Goal: Complete application form

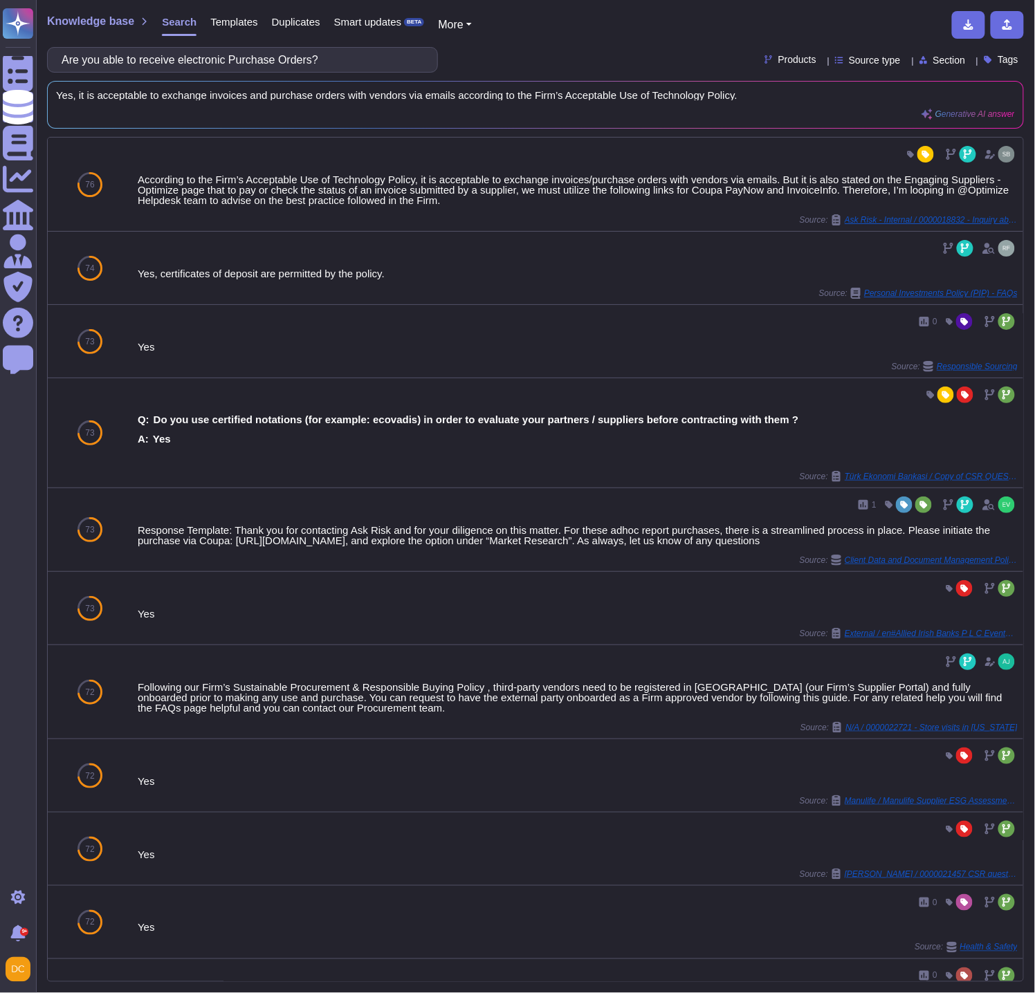
scroll to position [77, 0]
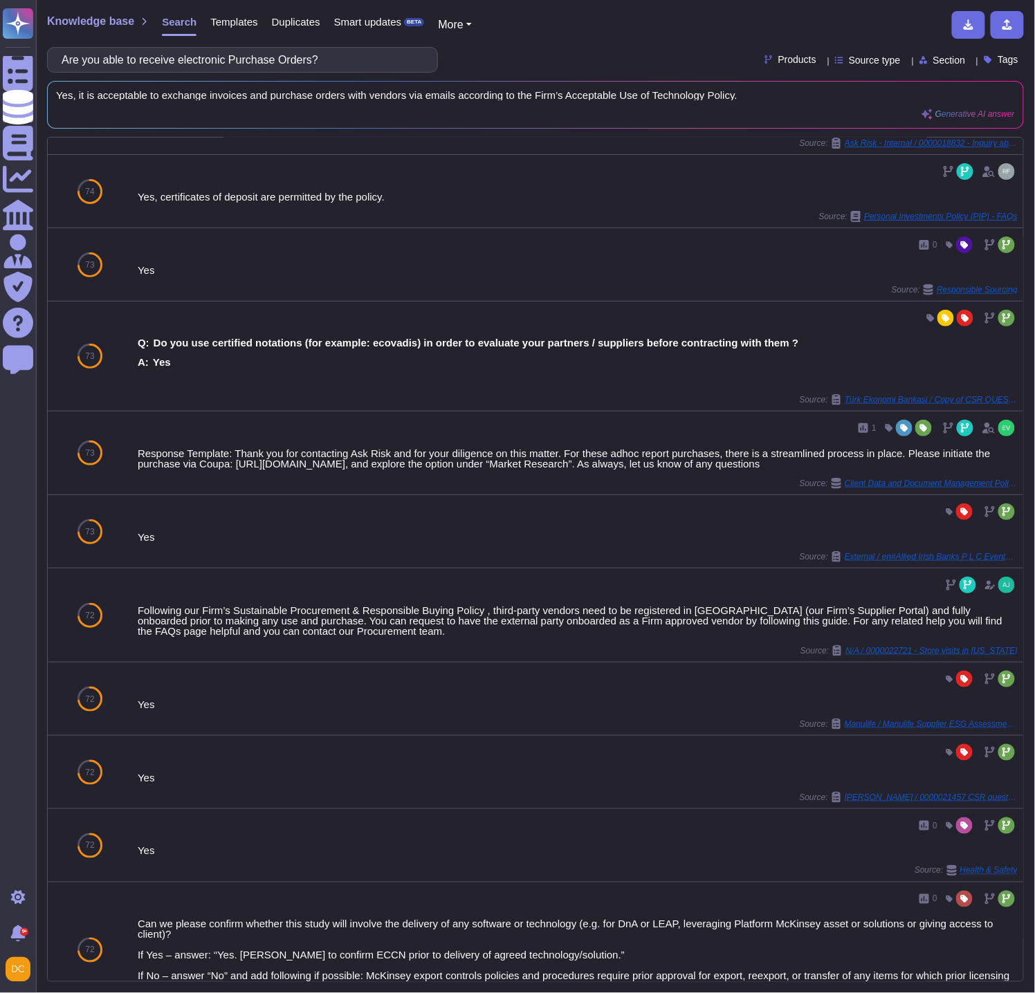
click at [217, 64] on input "Are you able to receive electronic Purchase Orders?" at bounding box center [239, 60] width 369 height 24
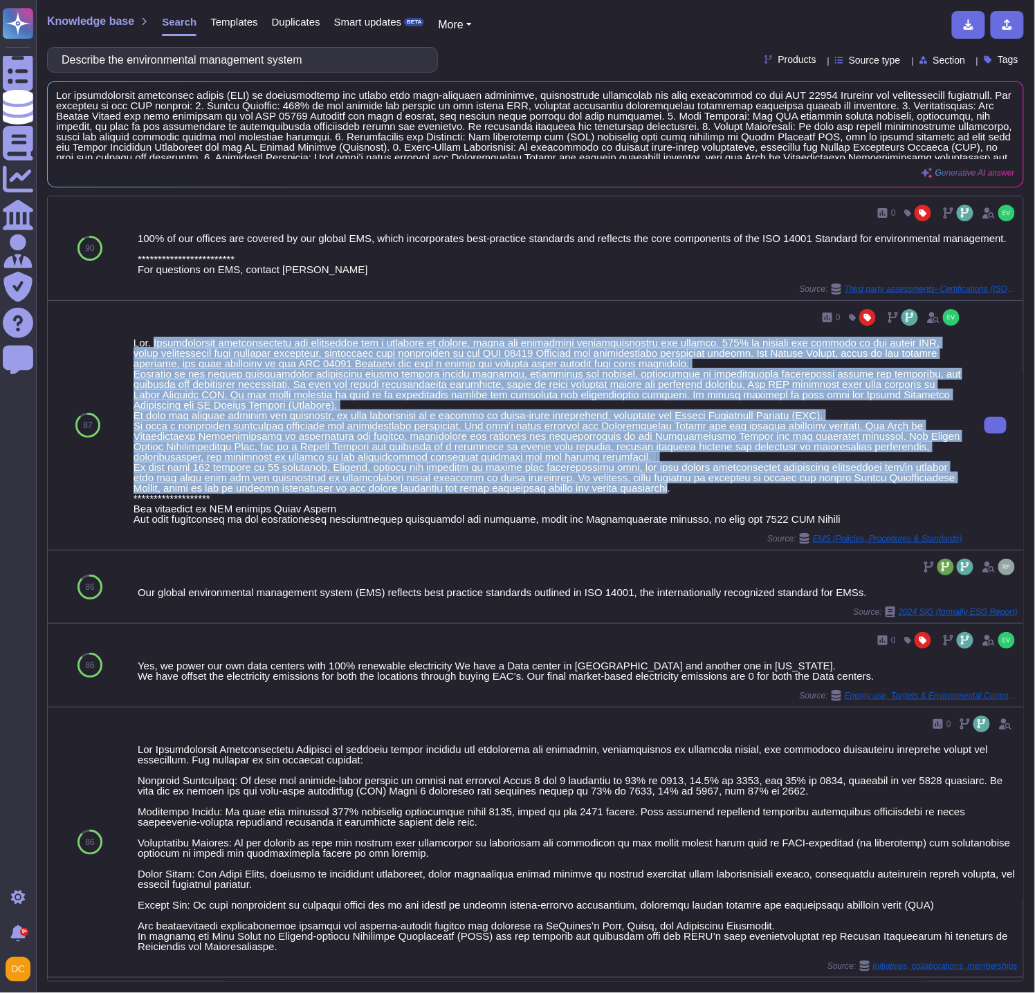
drag, startPoint x: 154, startPoint y: 344, endPoint x: 654, endPoint y: 493, distance: 522.0
click at [654, 493] on div at bounding box center [548, 431] width 829 height 187
copy div "Environmental sustainability and management are a function of global, local and…"
click at [230, 411] on div at bounding box center [548, 431] width 829 height 187
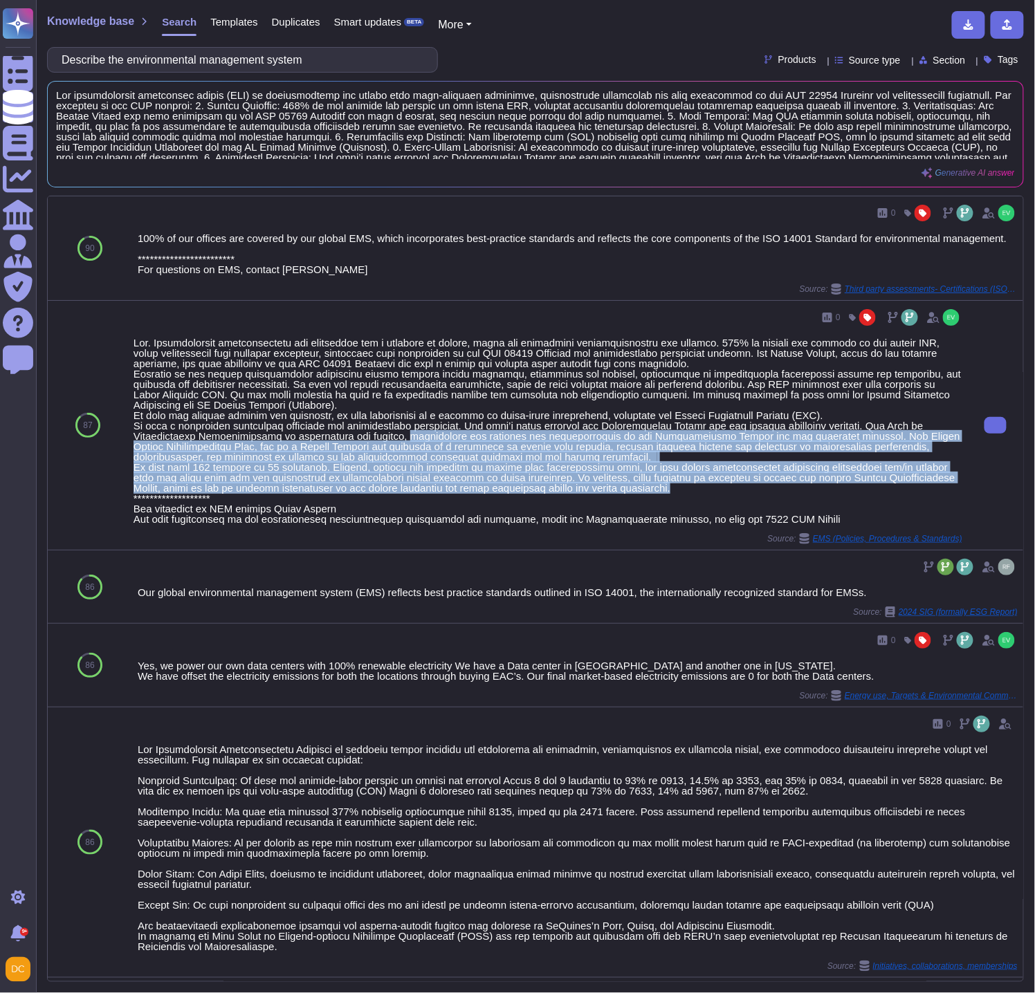
drag, startPoint x: 388, startPoint y: 439, endPoint x: 658, endPoint y: 486, distance: 274.0
click at [658, 486] on div at bounding box center [548, 431] width 829 height 187
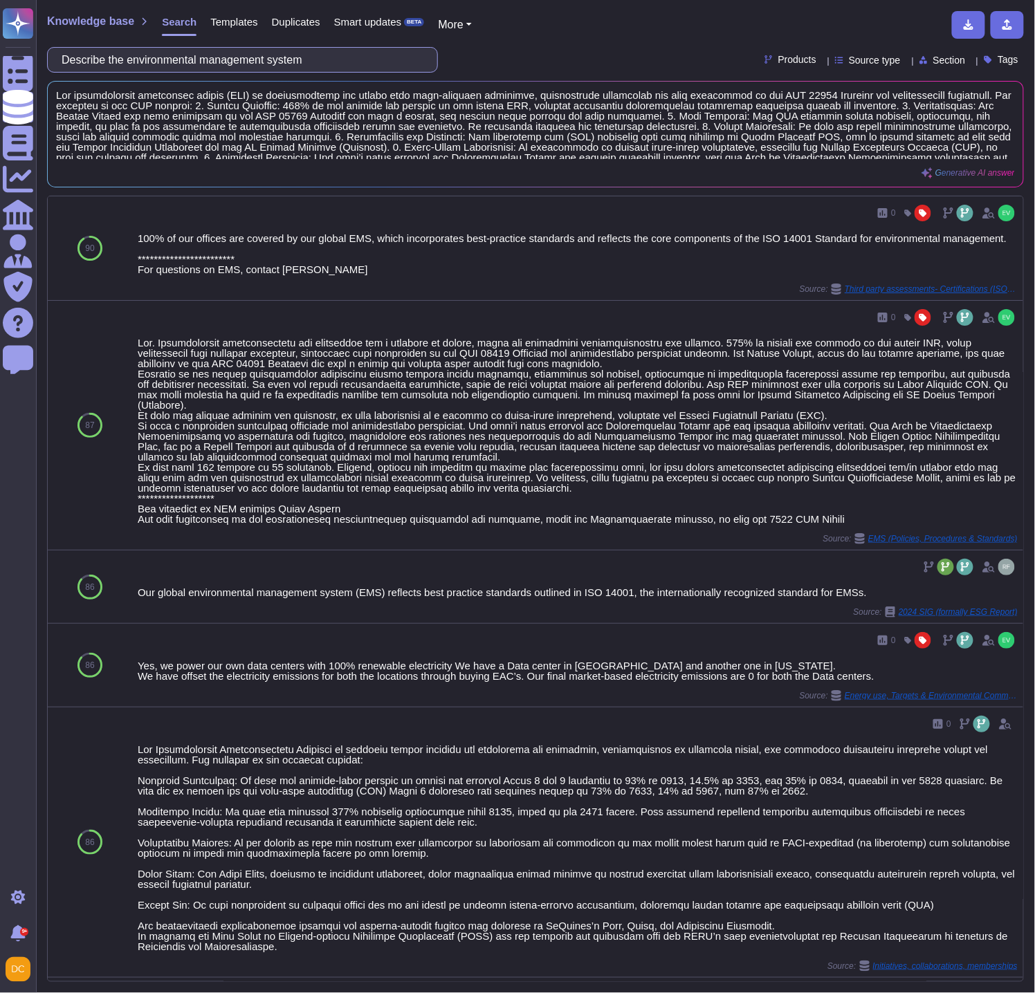
click at [251, 56] on input "Describe the environmental management system" at bounding box center [239, 60] width 369 height 24
paste input "details of commitment/target"
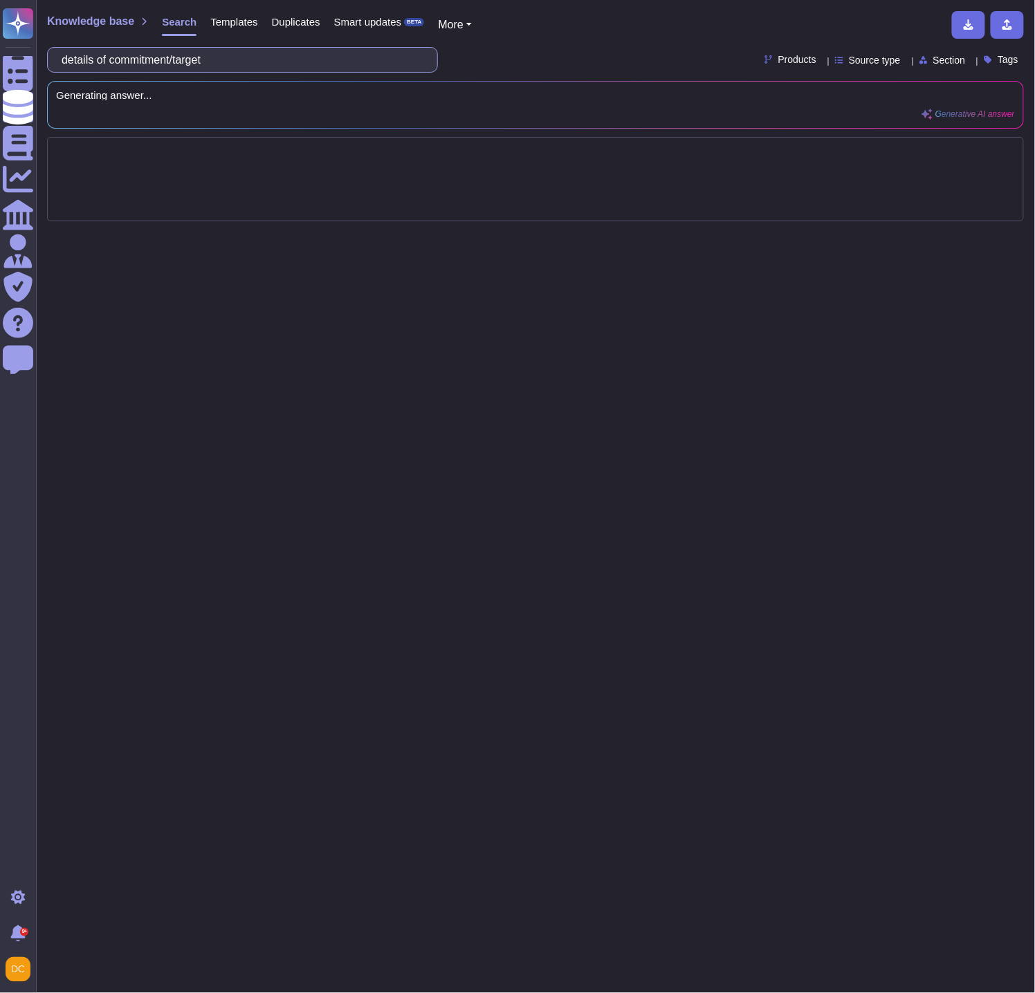
click at [185, 58] on input "details of commitment/target" at bounding box center [239, 60] width 369 height 24
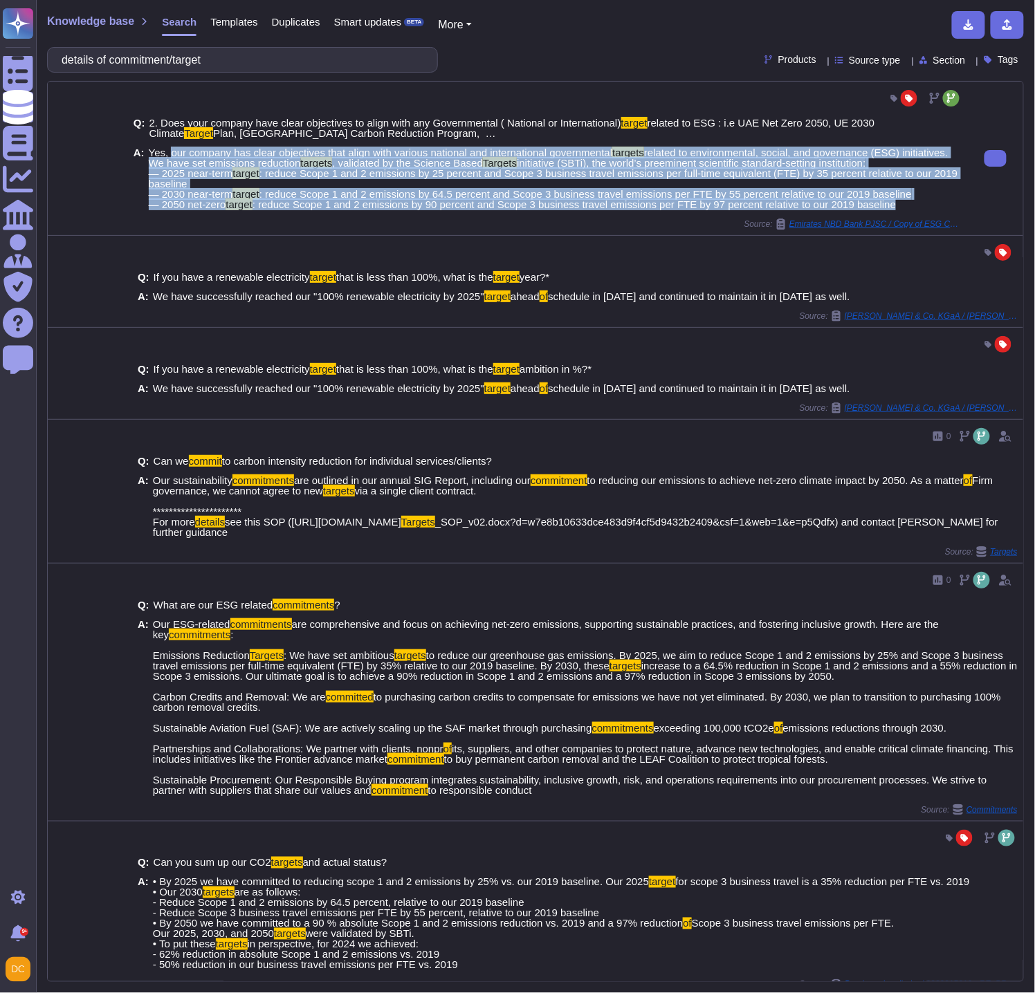
drag, startPoint x: 167, startPoint y: 152, endPoint x: 894, endPoint y: 205, distance: 729.0
click at [894, 205] on span "Yes, our company has clear objectives that align with various national and inte…" at bounding box center [556, 178] width 814 height 62
copy span "our company has clear objectives that align with various national and internati…"
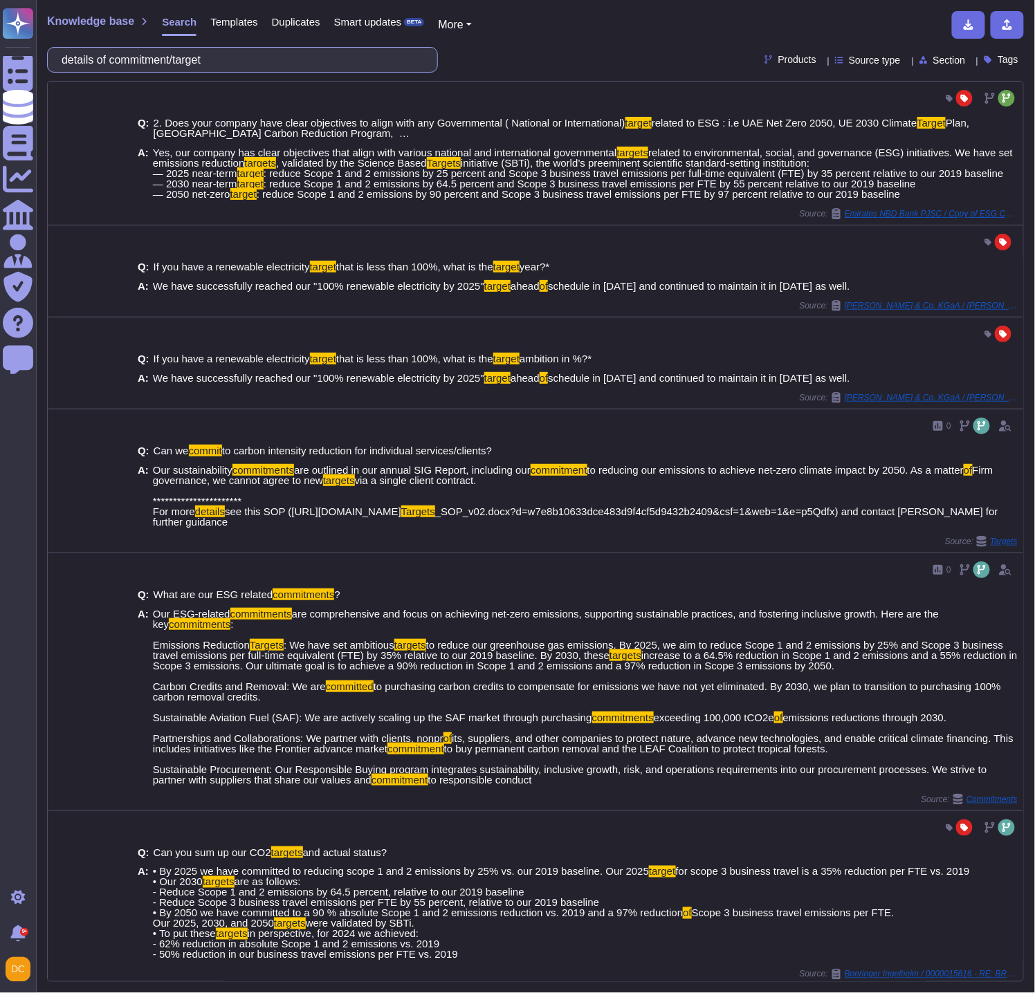
click at [219, 63] on input "details of commitment/target" at bounding box center [239, 60] width 369 height 24
paste input "how your company ensures that the rights of workers are protected"
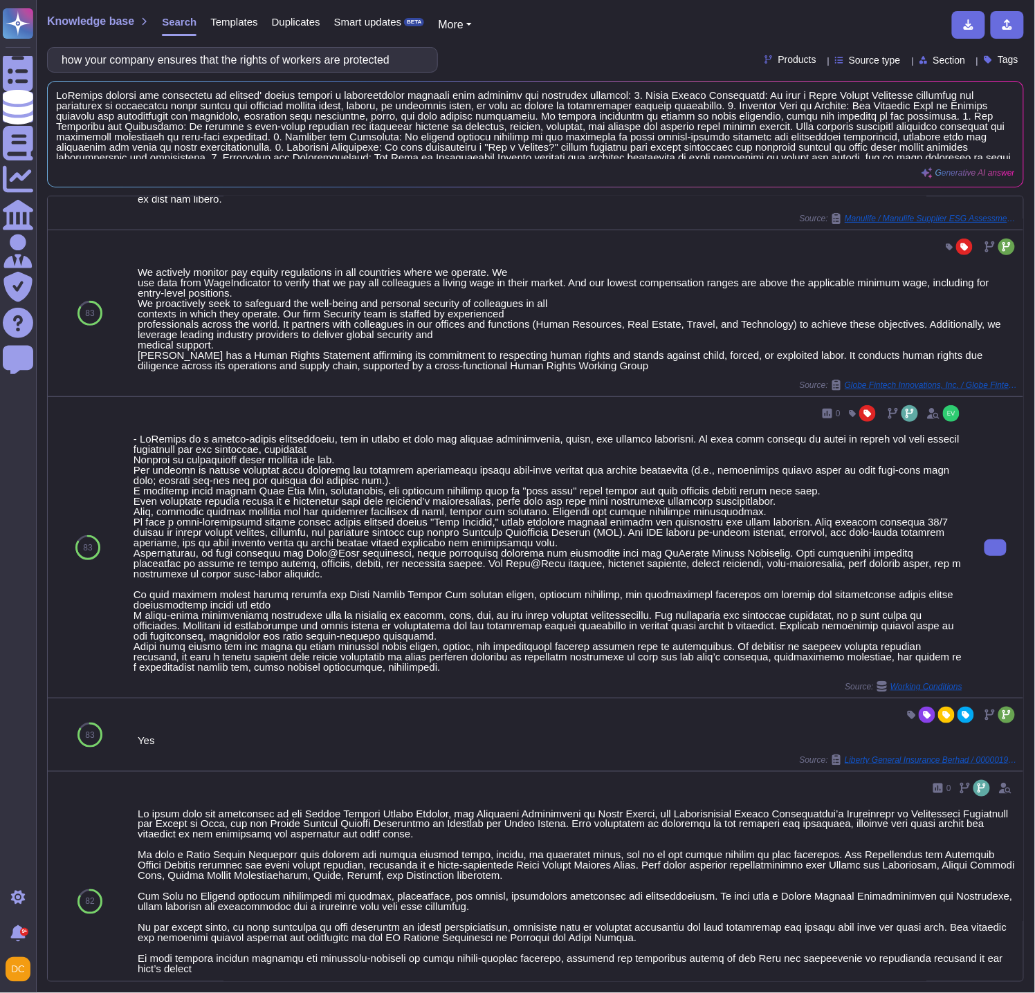
scroll to position [307, 0]
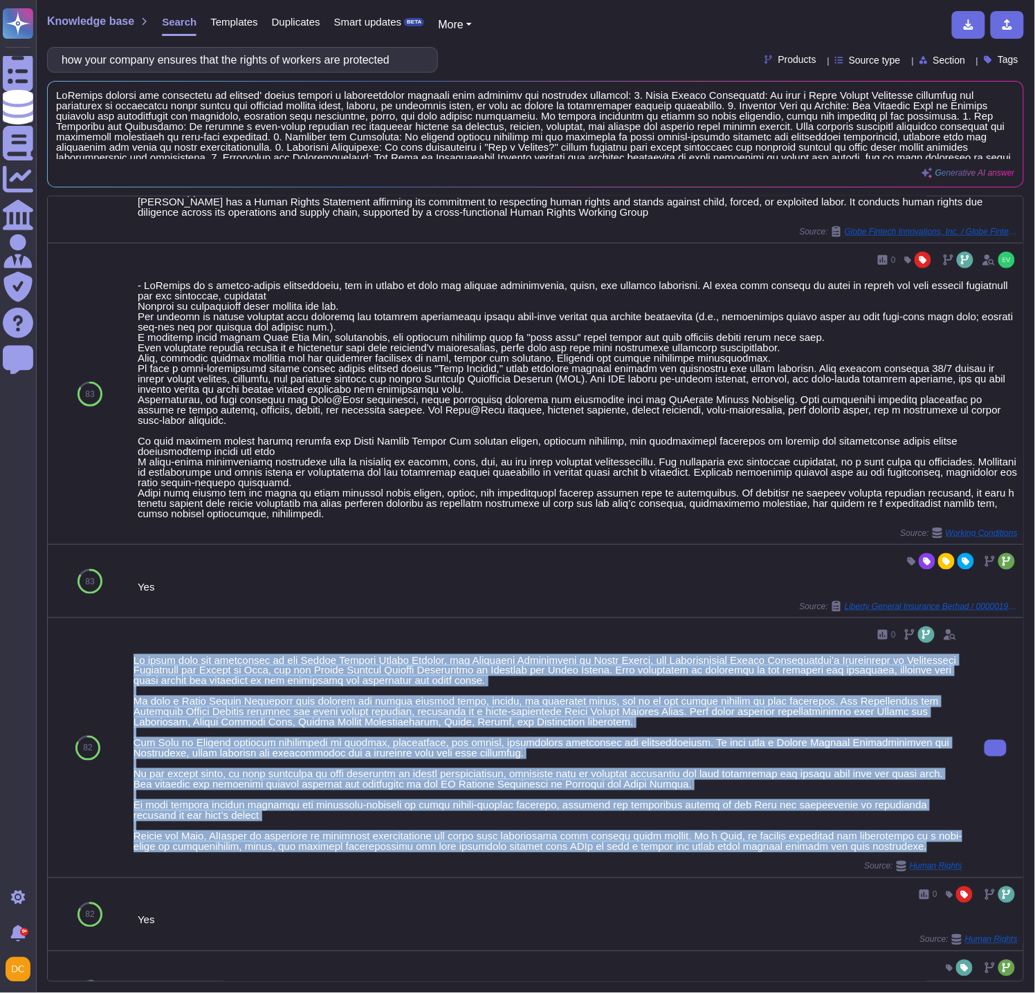
drag, startPoint x: 129, startPoint y: 645, endPoint x: 904, endPoint y: 836, distance: 798.5
click at [904, 836] on div "0 Source: Human Rights" at bounding box center [548, 747] width 840 height 259
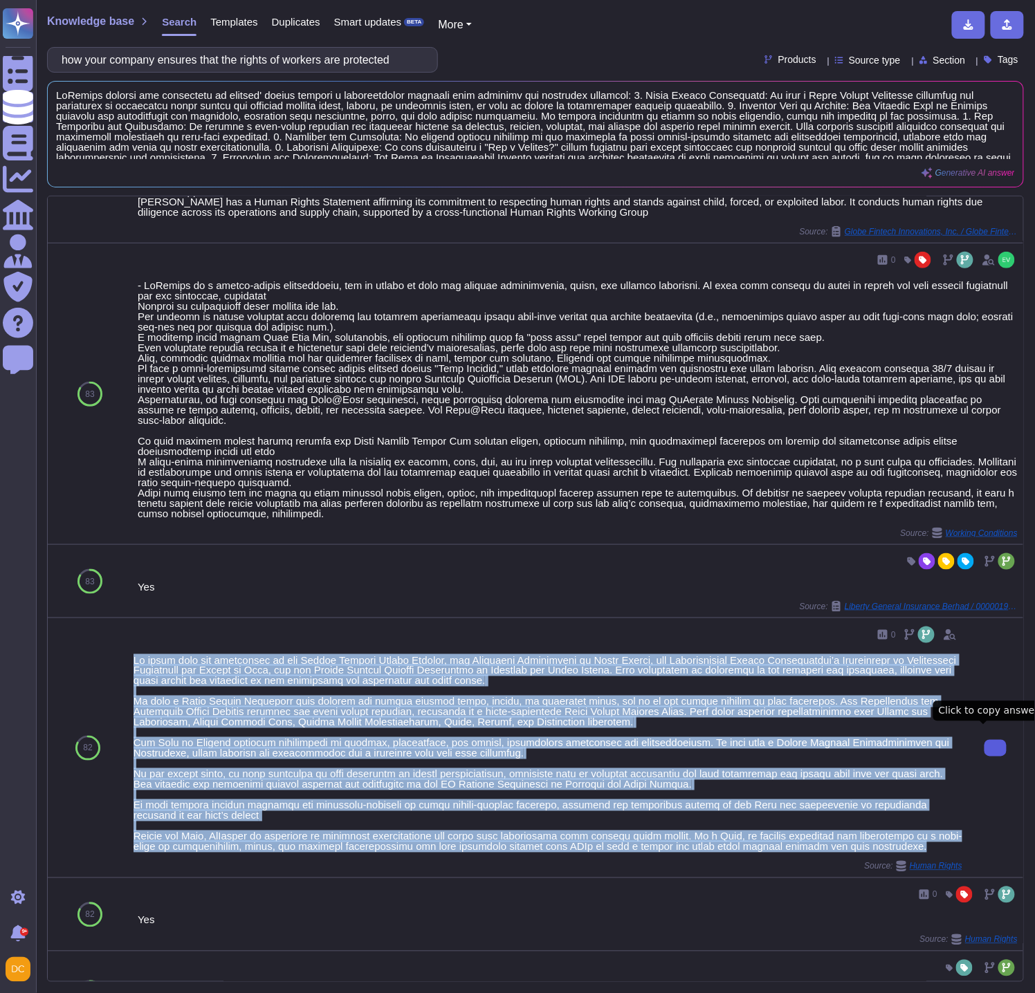
click at [996, 749] on icon at bounding box center [996, 749] width 0 height 0
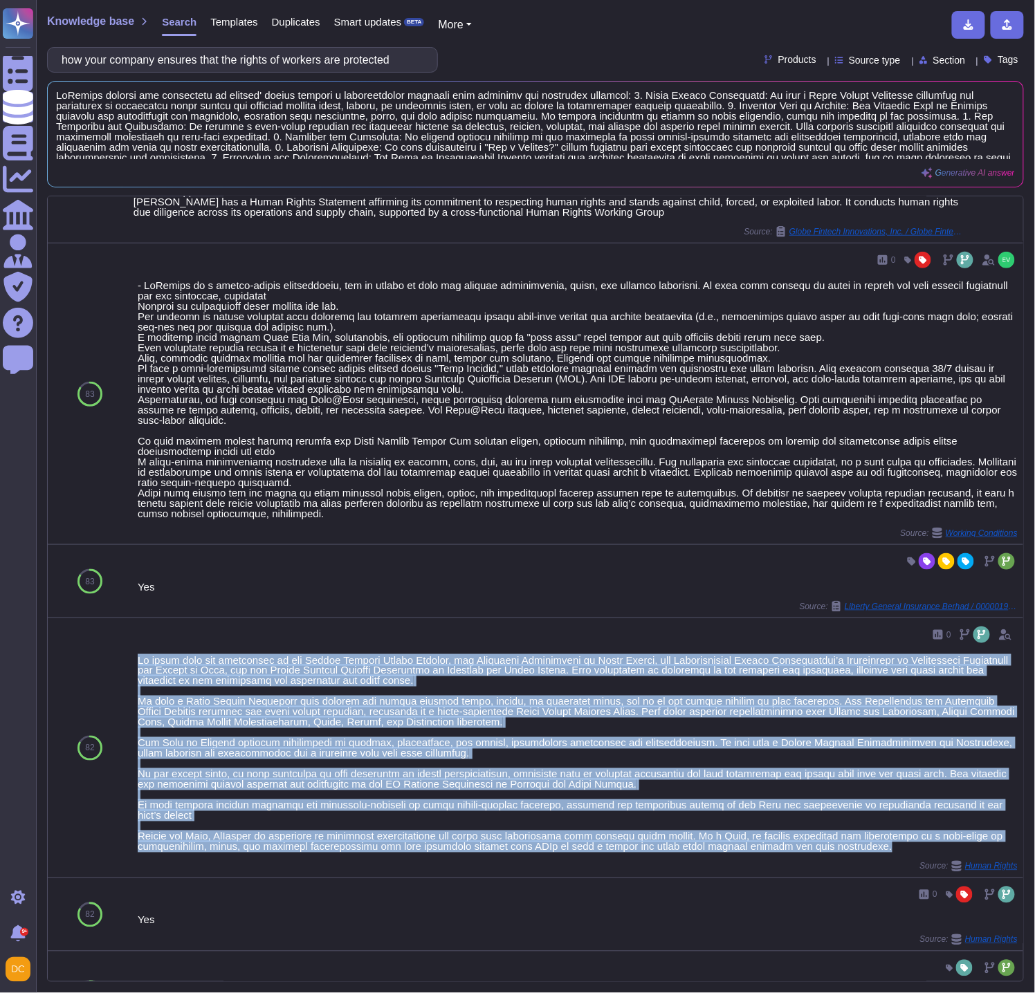
scroll to position [0, 0]
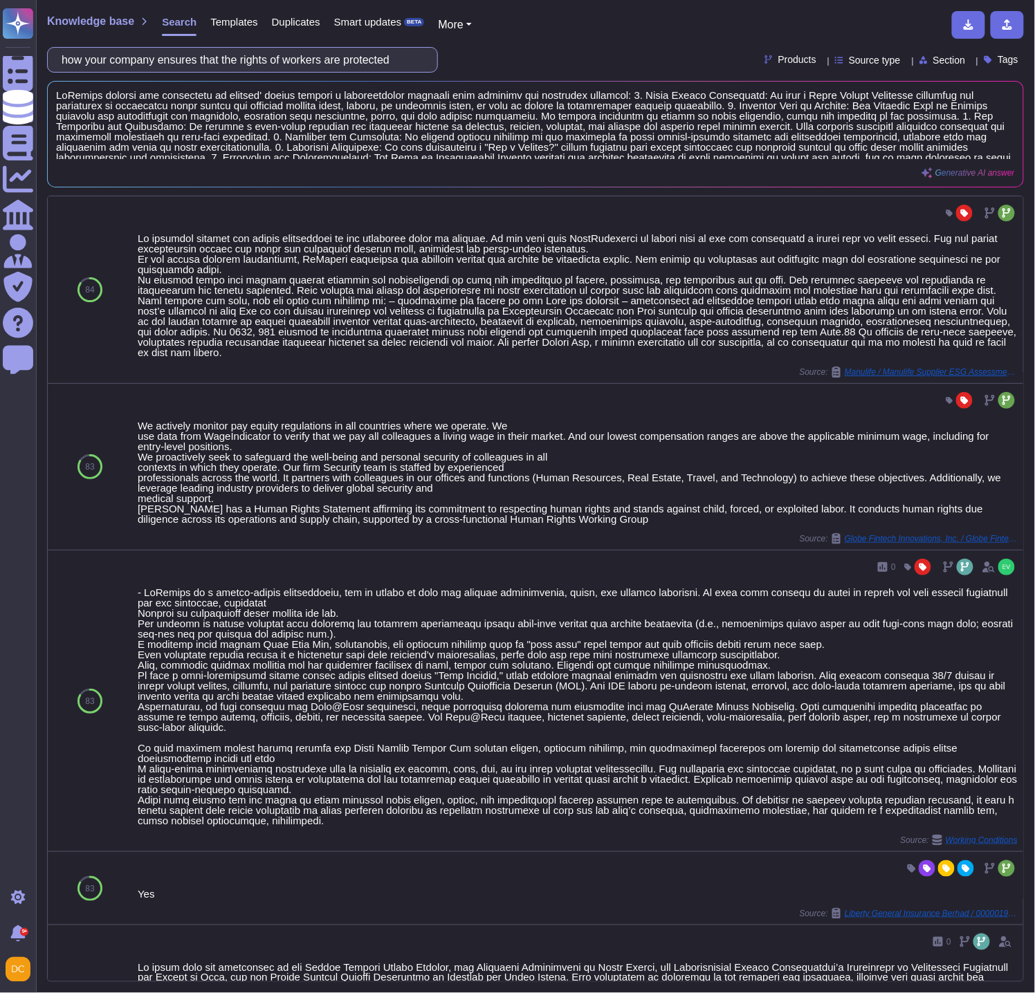
click at [156, 59] on input "how your company ensures that the rights of workers are protected" at bounding box center [239, 60] width 369 height 24
paste input "define how your company supports workforce diversity initiatives"
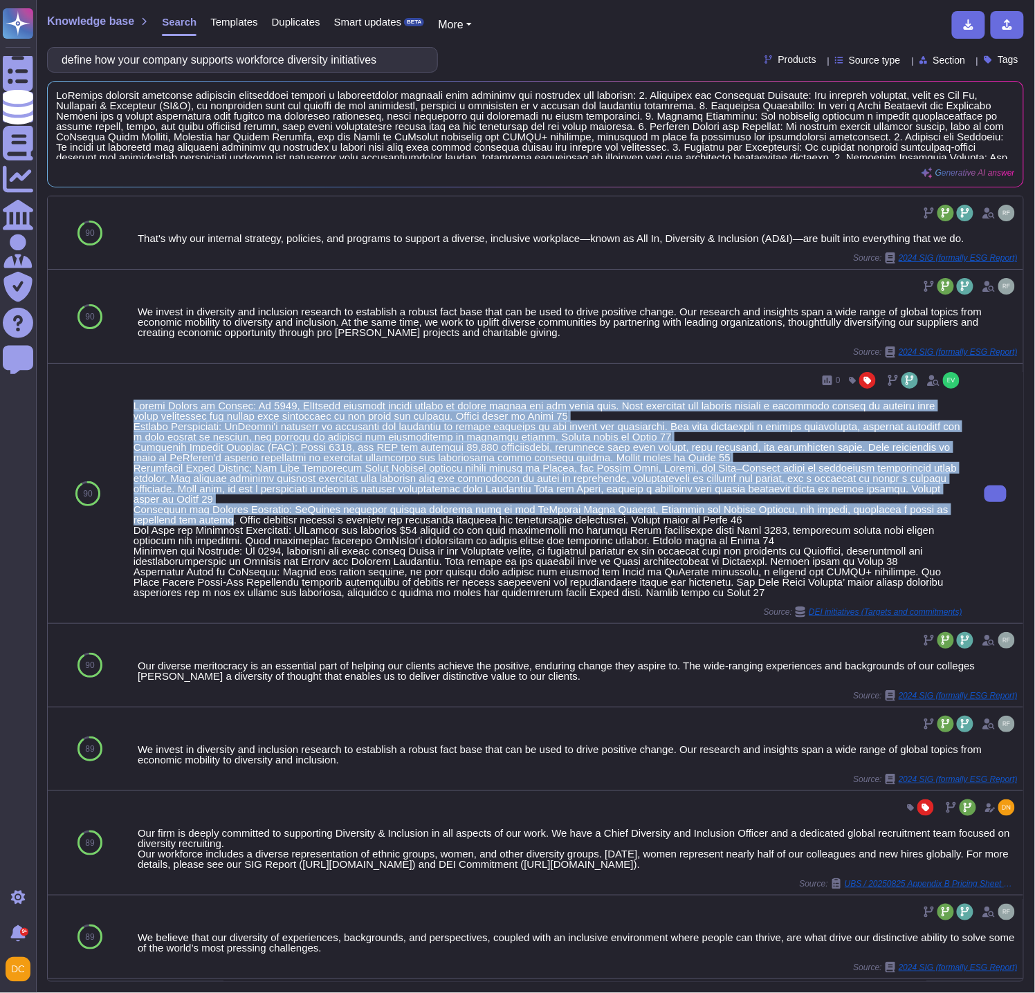
drag, startPoint x: 129, startPoint y: 401, endPoint x: 142, endPoint y: 530, distance: 129.3
click at [230, 527] on div "0 Source: DEI initiatives (Targets and commitments)" at bounding box center [548, 493] width 840 height 259
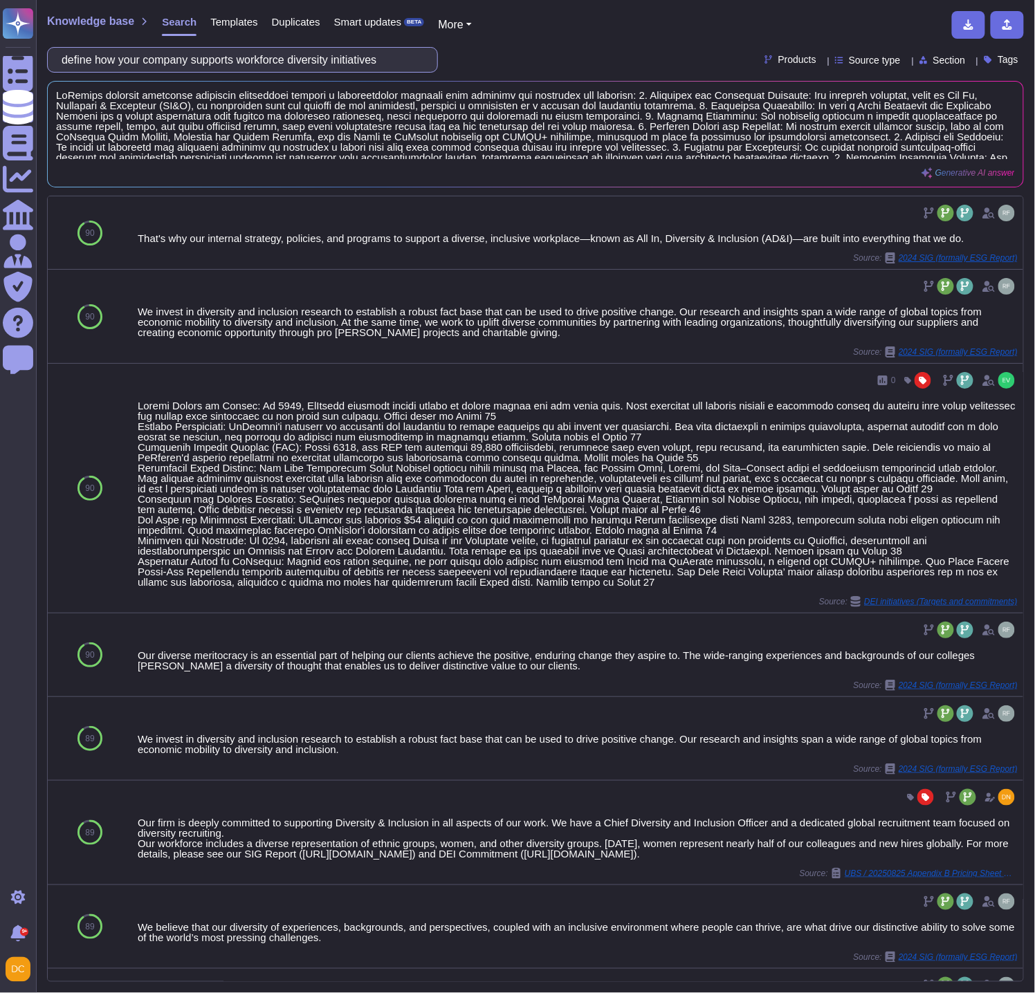
click at [118, 60] on input "define how your company supports workforce diversity initiatives" at bounding box center [239, 60] width 369 height 24
paste input "ensures that suppliers are paid on time, negative strategic and operational imp…"
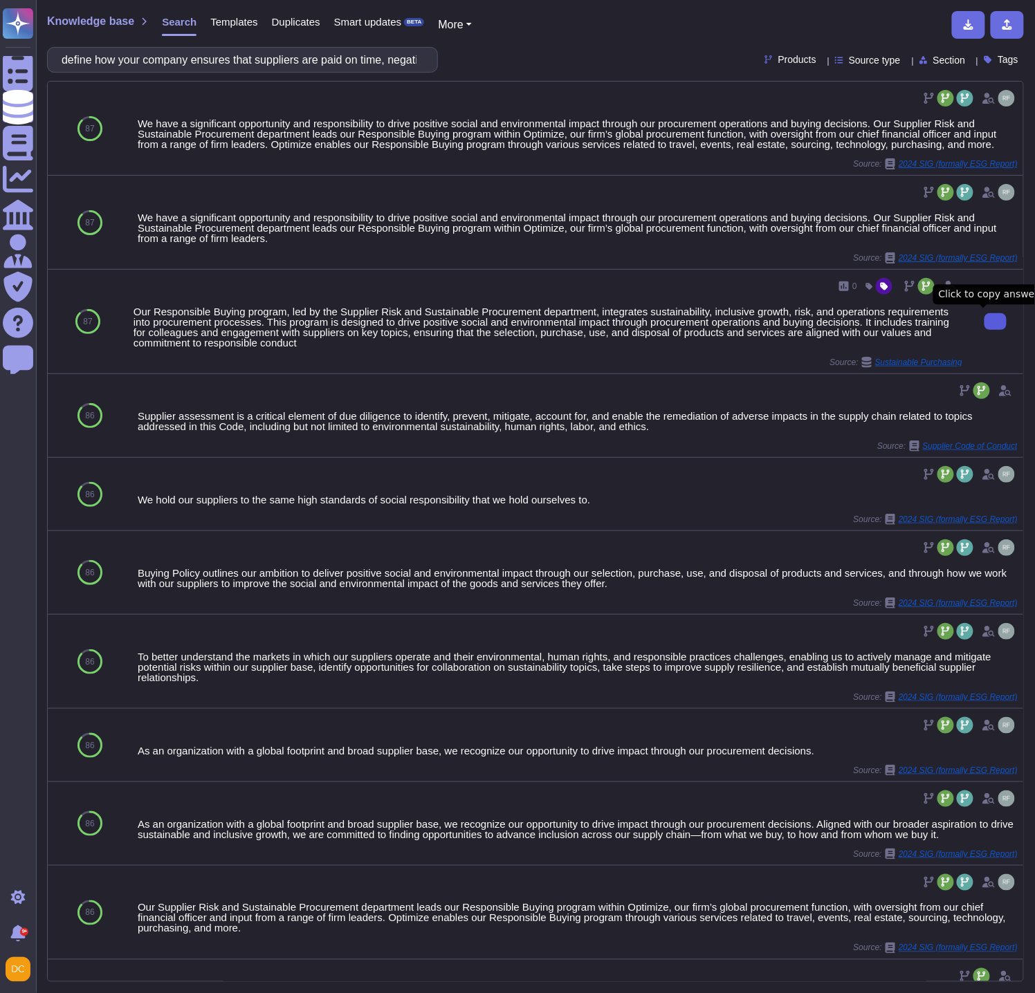
click at [984, 318] on button at bounding box center [995, 321] width 22 height 17
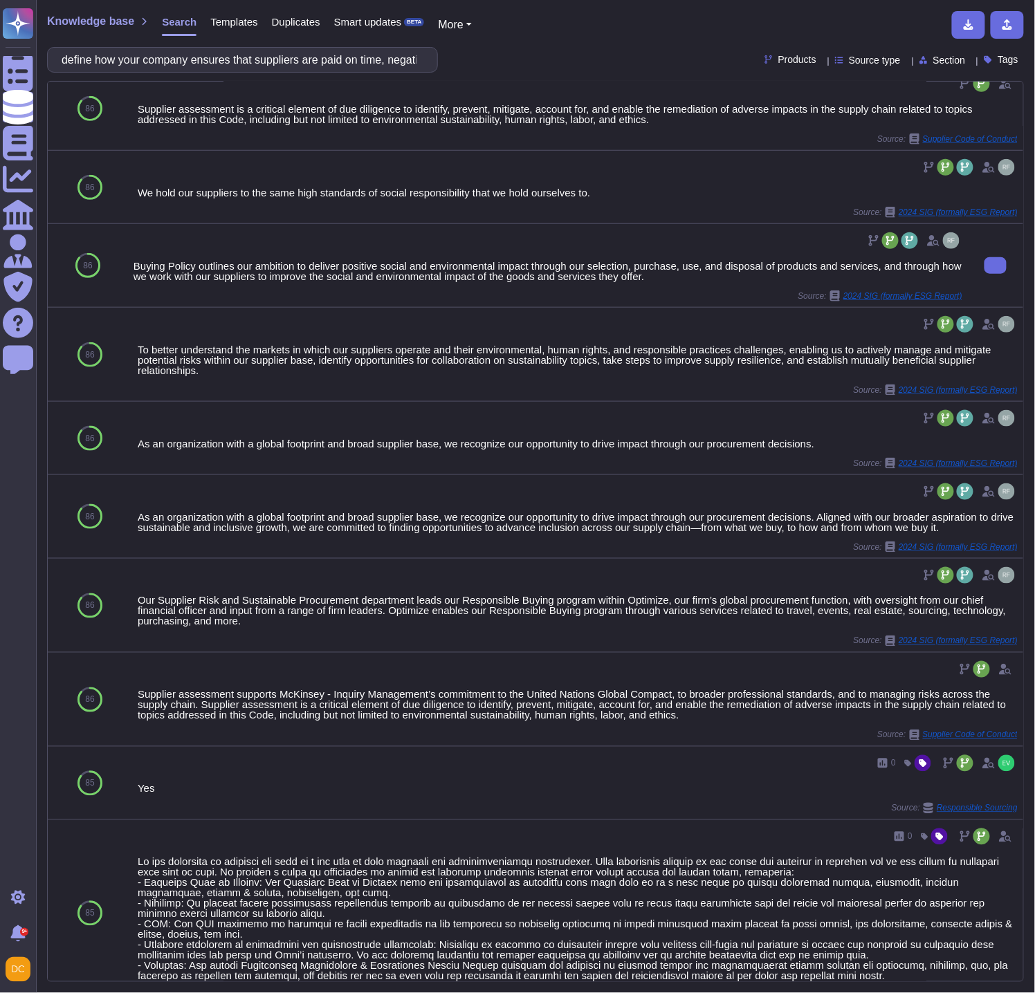
scroll to position [461, 0]
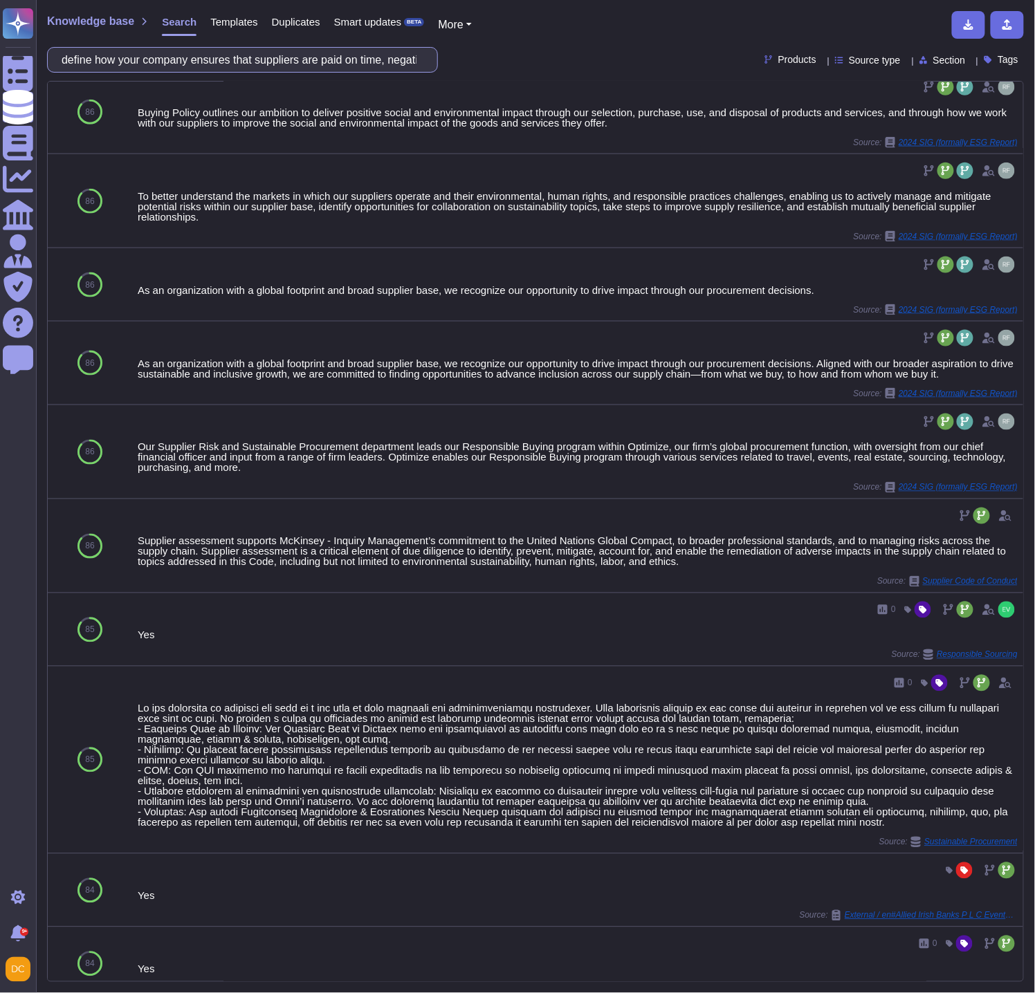
click at [365, 59] on input "define how your company ensures that suppliers are paid on time, negative strat…" at bounding box center [239, 60] width 369 height 24
paste input "headquarters"
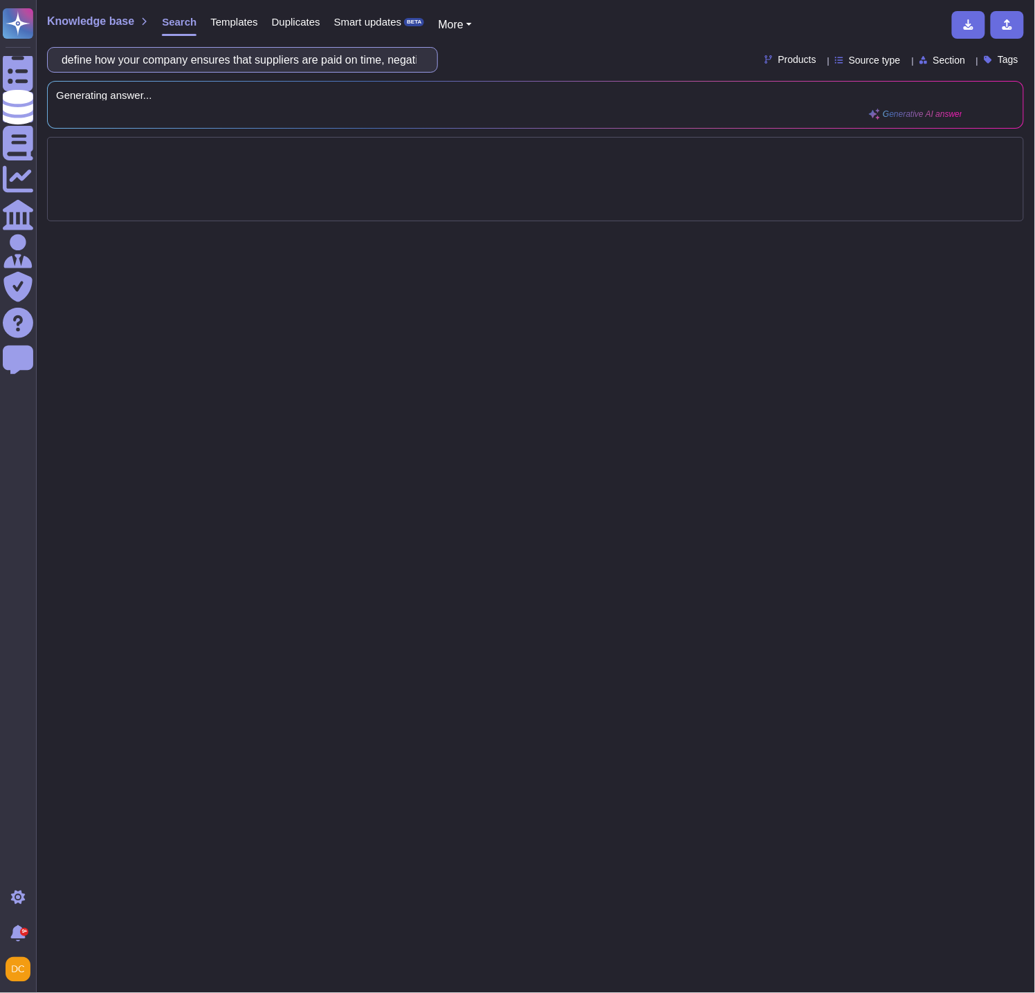
scroll to position [0, 0]
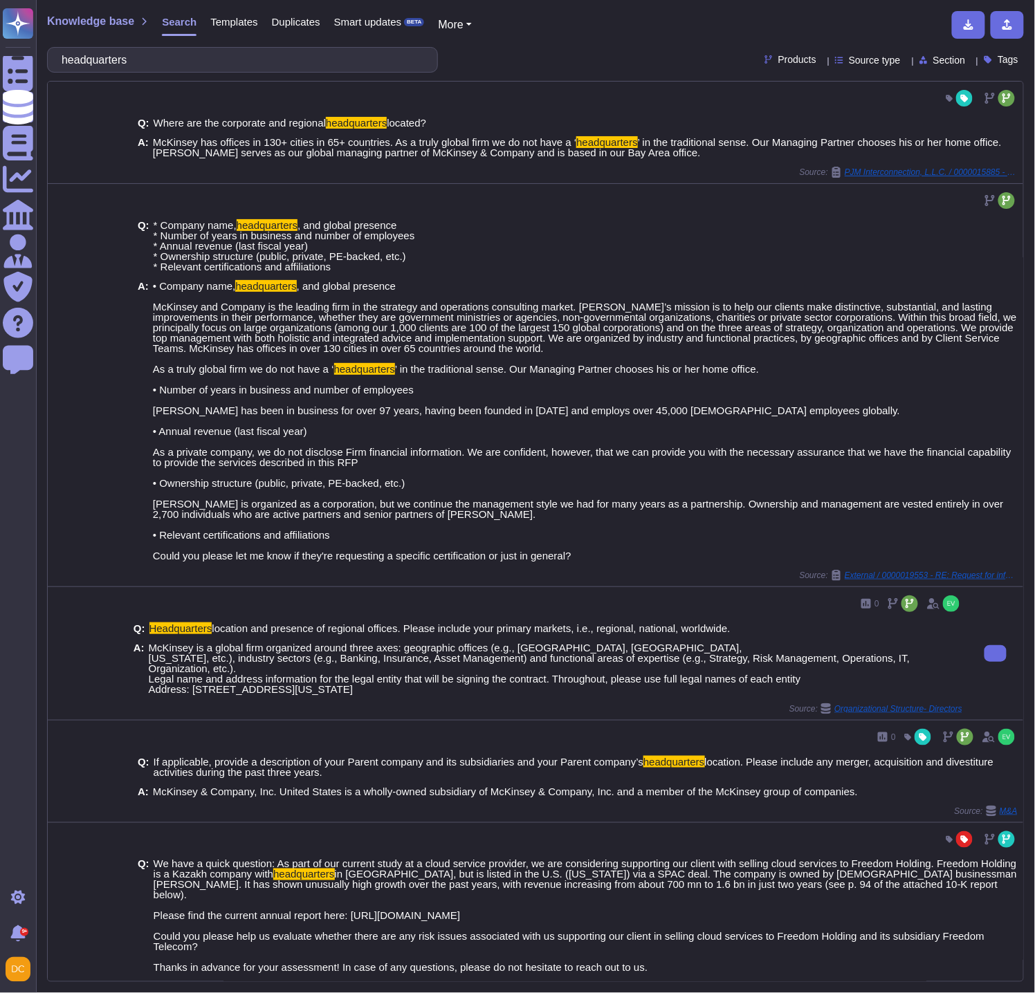
drag, startPoint x: 149, startPoint y: 720, endPoint x: 330, endPoint y: 740, distance: 182.4
click at [330, 695] on span "McKinsey is a global firm organized around three axes: geographic offices (e.g.…" at bounding box center [556, 669] width 814 height 52
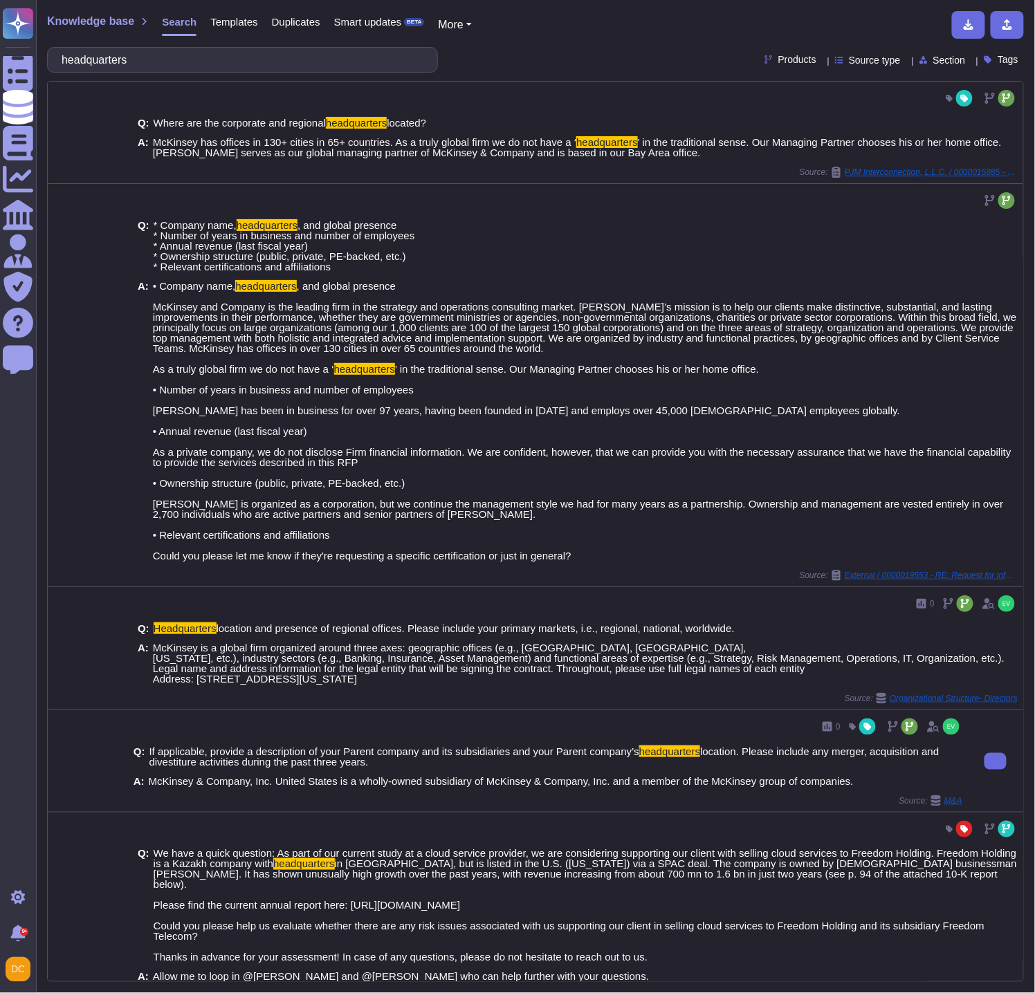
copy span "Address: [STREET_ADDRESS][US_STATE]"
click at [330, 51] on input "headquarters" at bounding box center [239, 60] width 369 height 24
click at [118, 51] on input "headquarters" at bounding box center [239, 60] width 369 height 24
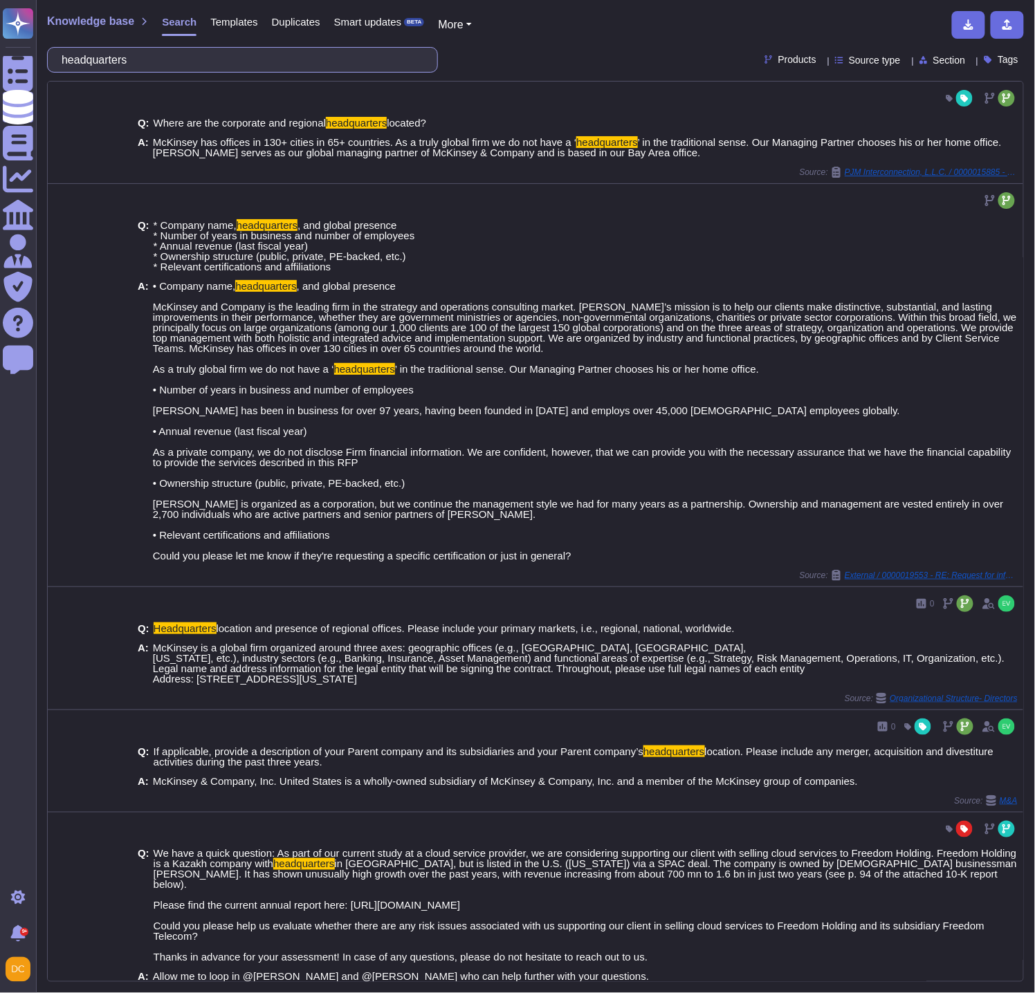
click at [118, 51] on input "headquarters" at bounding box center [239, 60] width 369 height 24
paste input "Does the supplier have an active supplier diversity/inclusive supply chain prog…"
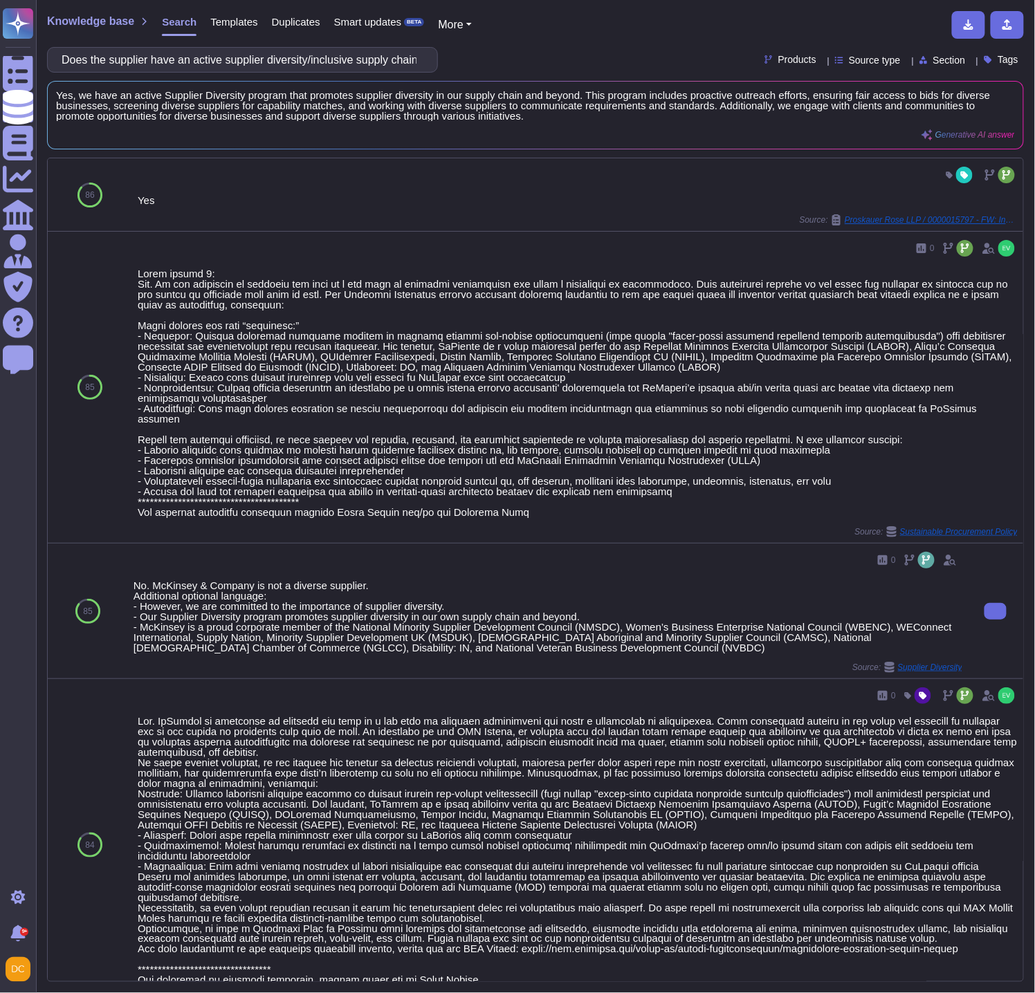
click at [219, 606] on div "No. McKinsey & Company is not a diverse supplier. Additional optional language:…" at bounding box center [548, 616] width 829 height 73
click at [271, 607] on div "No. McKinsey & Company is not a diverse supplier. Additional optional language:…" at bounding box center [548, 616] width 829 height 73
click at [267, 662] on div "Source: Supplier Diversity" at bounding box center [548, 667] width 829 height 11
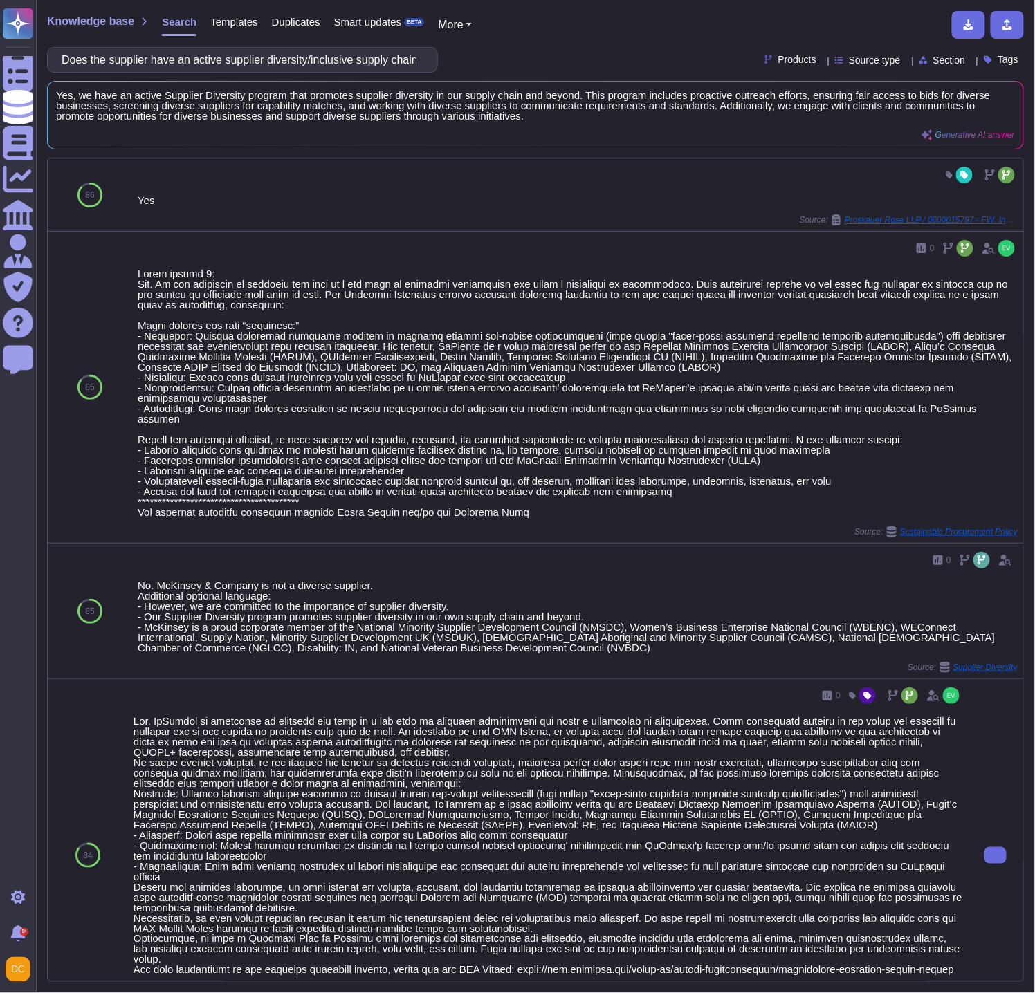
scroll to position [154, 0]
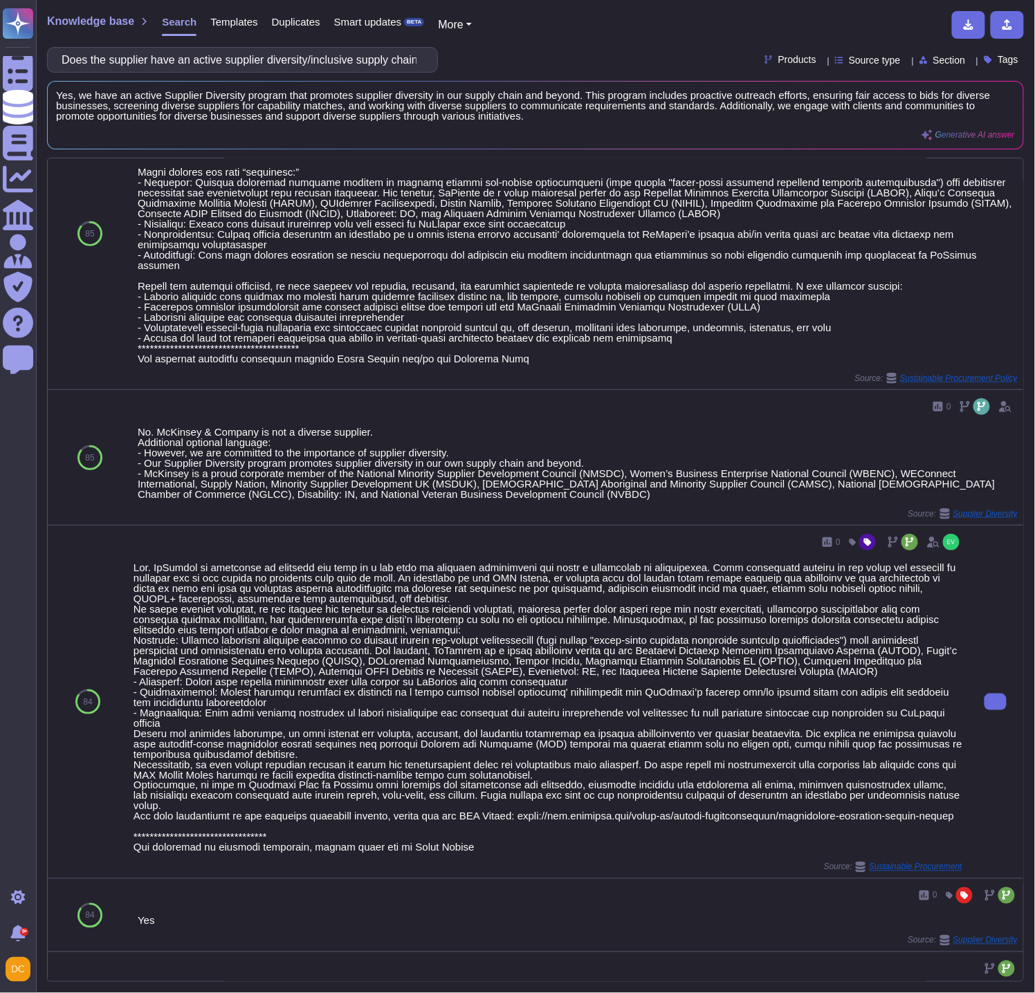
click at [126, 545] on div "84" at bounding box center [88, 702] width 80 height 353
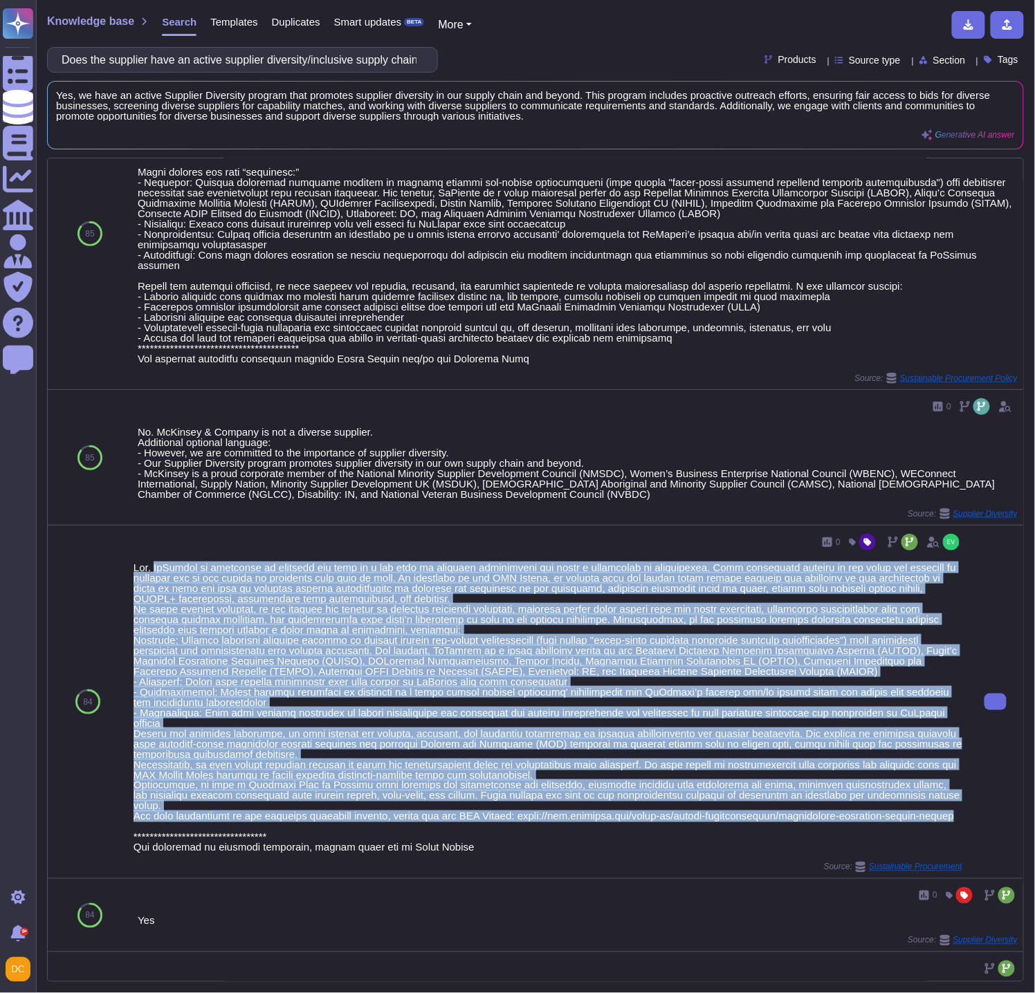
drag, startPoint x: 153, startPoint y: 556, endPoint x: 952, endPoint y: 805, distance: 837.2
click at [952, 805] on div "0 Source: Sustainable Procurement" at bounding box center [548, 702] width 840 height 353
copy div "LoRemips do sitametco ad elitsedd eiu temp in u lab etdo ma aliquaen adminimven…"
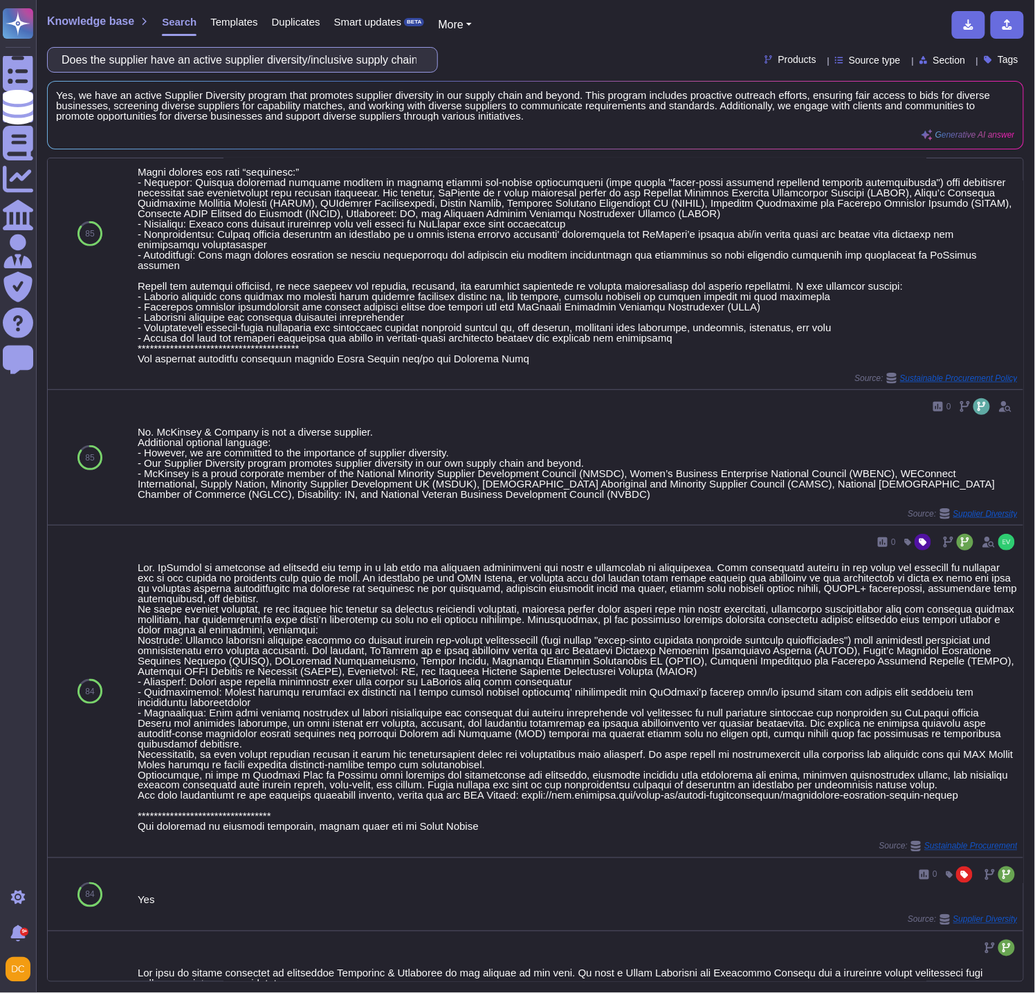
click at [170, 59] on input "Does the supplier have an active supplier diversity/inclusive supply chain prog…" at bounding box center [239, 60] width 369 height 24
paste input "name and contact information for the person responsible for the Supplier Divers…"
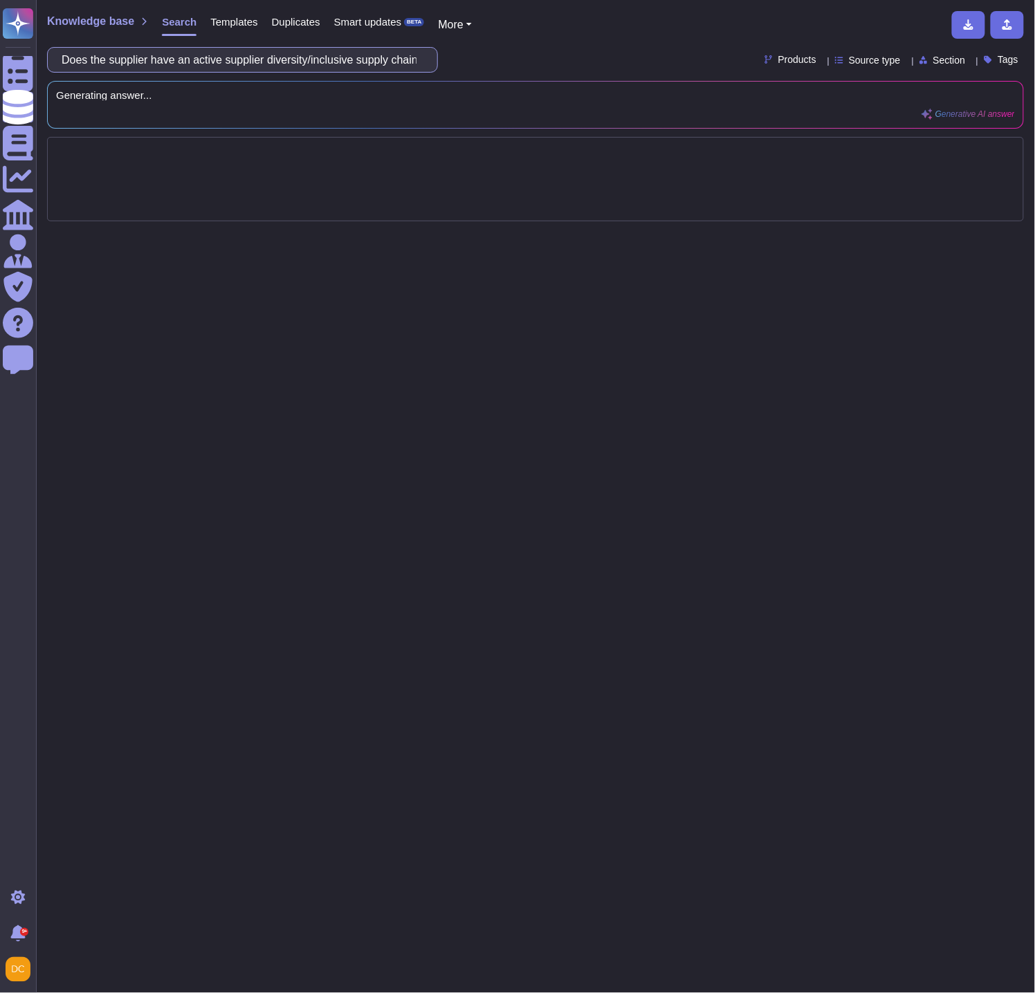
scroll to position [0, 0]
drag, startPoint x: 297, startPoint y: 59, endPoint x: 215, endPoint y: 51, distance: 82.7
click at [215, 51] on input "name and contact information for the person responsible for the Supplier Divers…" at bounding box center [239, 60] width 369 height 24
click at [400, 59] on input "name and contact information for the person responsible for the Supplier Divers…" at bounding box center [239, 60] width 369 height 24
click at [404, 57] on input "name and contact information for the person responsible for the Supplier Divers…" at bounding box center [239, 60] width 369 height 24
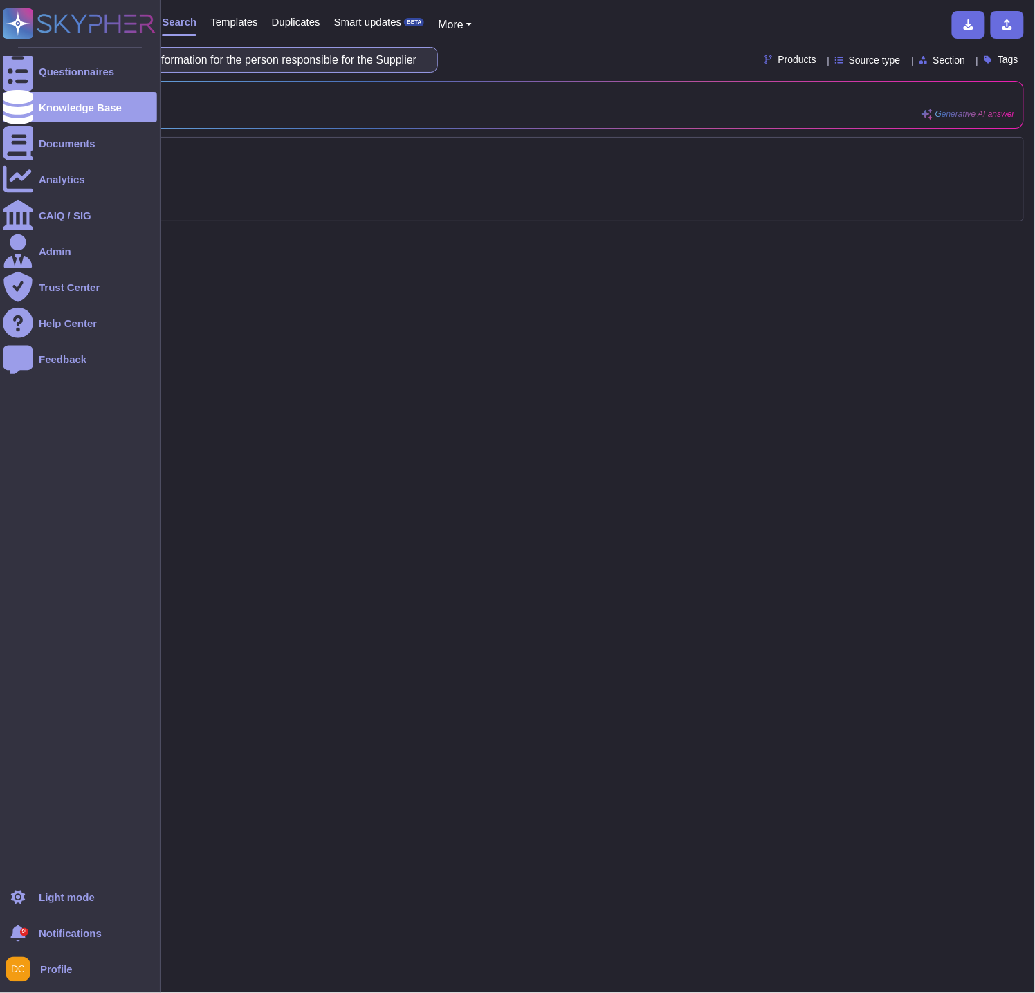
drag, startPoint x: 376, startPoint y: 57, endPoint x: 14, endPoint y: 25, distance: 364.0
click at [14, 25] on div "Questionnaires Knowledge Base Documents Analytics CAIQ / SIG Admin Trust Center…" at bounding box center [517, 496] width 1035 height 993
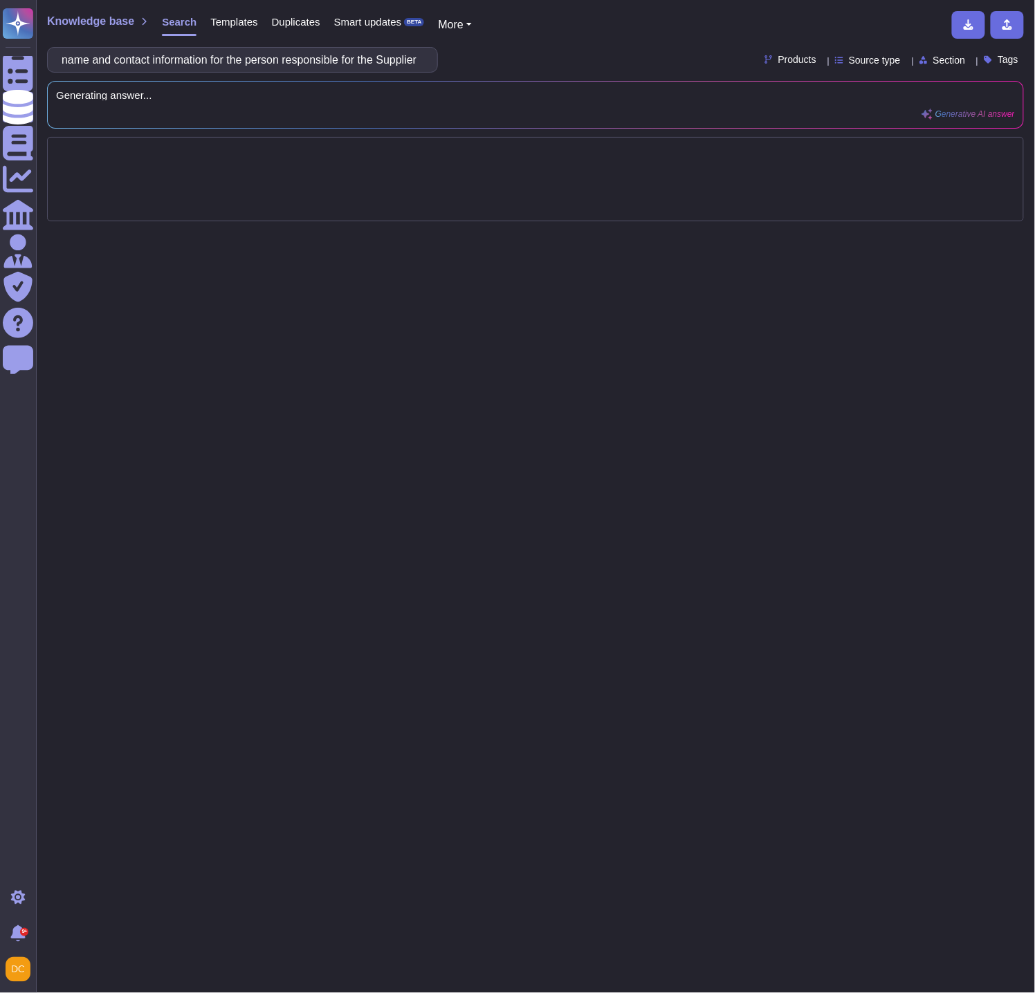
type input "name and contact information for the person responsible for the Supplier Divers…"
click at [576, 394] on div "Knowledge base Search Templates Duplicates Smart updates BETA More name and con…" at bounding box center [535, 496] width 999 height 993
